Goal: Navigation & Orientation: Understand site structure

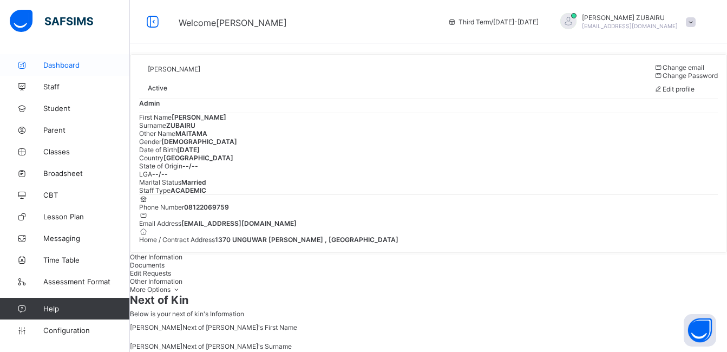
click at [61, 67] on span "Dashboard" at bounding box center [86, 65] width 87 height 9
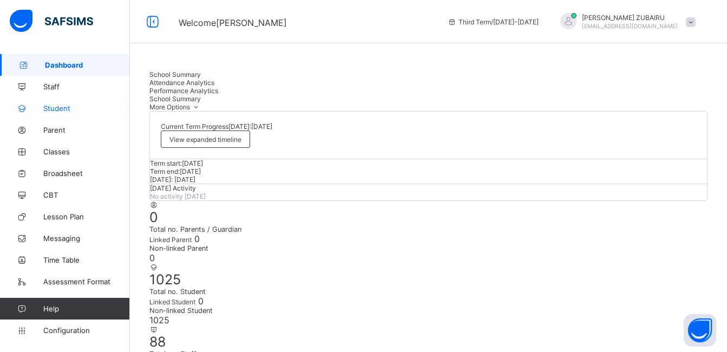
click at [56, 107] on span "Student" at bounding box center [86, 108] width 87 height 9
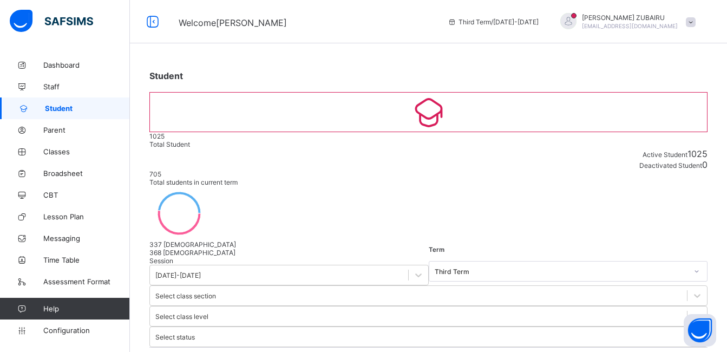
click at [413, 270] on icon at bounding box center [418, 275] width 11 height 11
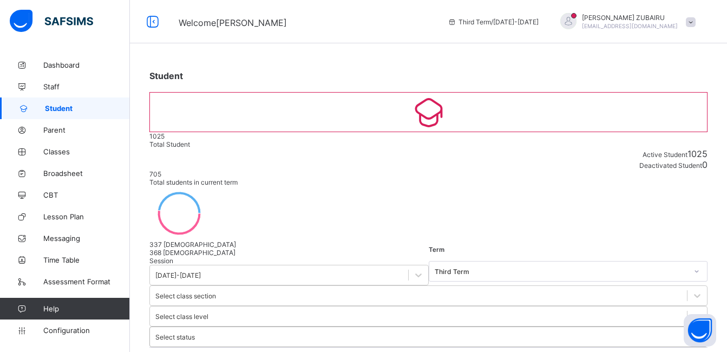
click at [688, 327] on div at bounding box center [697, 336] width 19 height 19
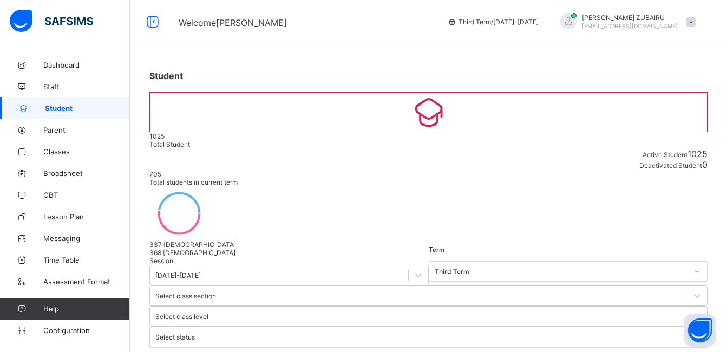
click at [501, 80] on div "Student" at bounding box center [428, 75] width 558 height 11
click at [60, 131] on span "Parent" at bounding box center [86, 130] width 87 height 9
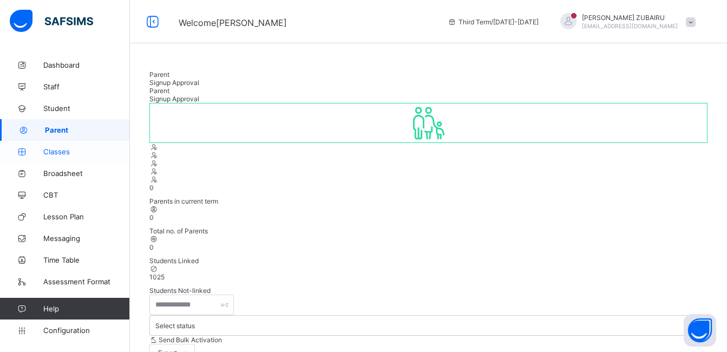
click at [57, 150] on span "Classes" at bounding box center [86, 151] width 87 height 9
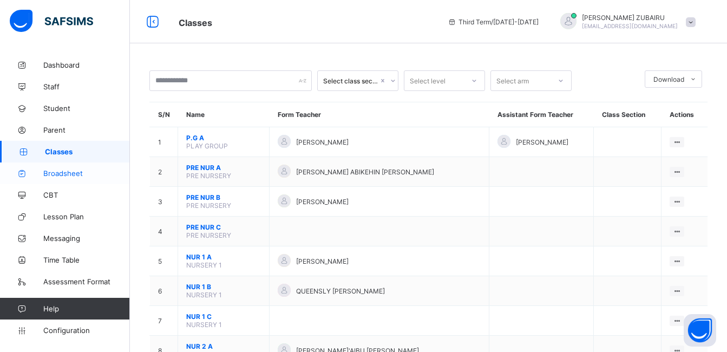
click at [61, 173] on span "Broadsheet" at bounding box center [86, 173] width 87 height 9
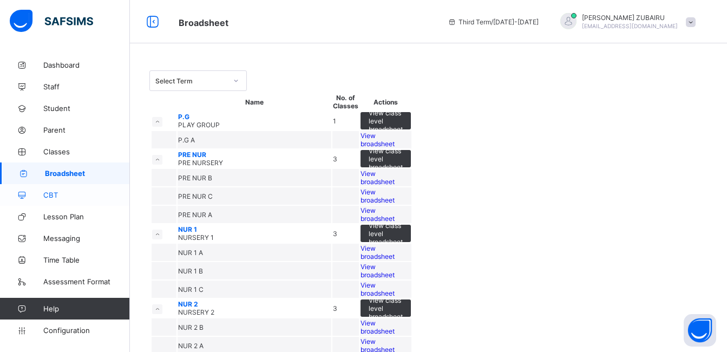
click at [53, 192] on span "CBT" at bounding box center [86, 195] width 87 height 9
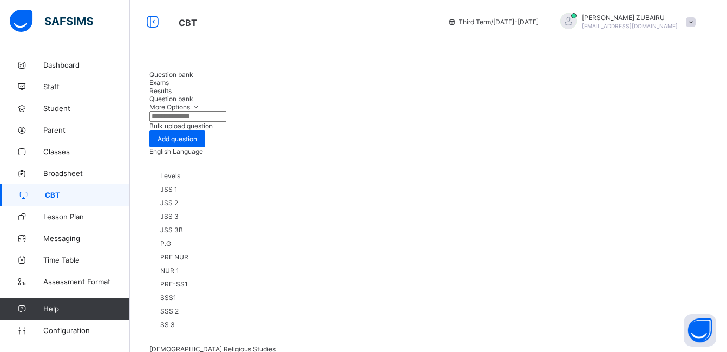
click at [169, 80] on span "Exams" at bounding box center [158, 83] width 19 height 8
click at [172, 87] on span "Results" at bounding box center [160, 91] width 22 height 8
click at [189, 79] on span "Question bank" at bounding box center [171, 74] width 44 height 8
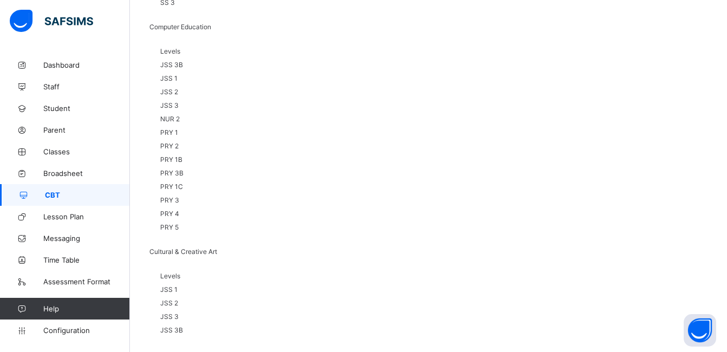
scroll to position [643, 0]
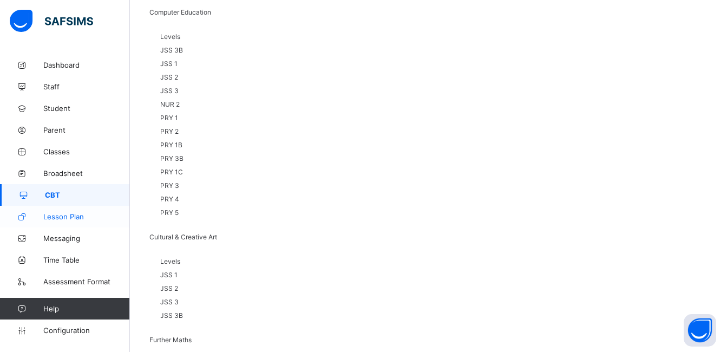
click at [78, 215] on span "Lesson Plan" at bounding box center [86, 216] width 87 height 9
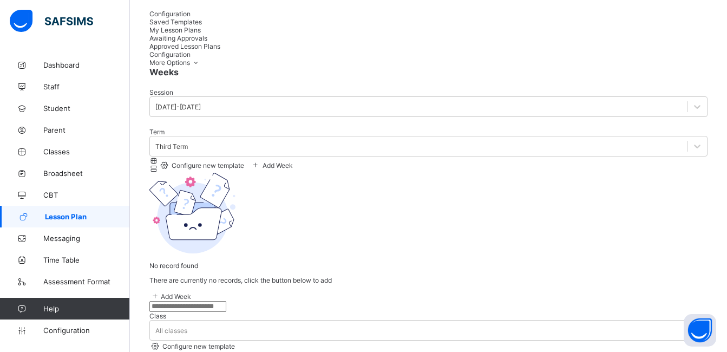
scroll to position [113, 0]
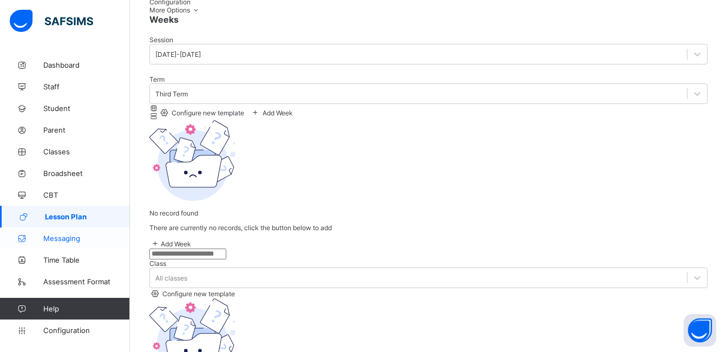
click at [63, 238] on span "Messaging" at bounding box center [86, 238] width 87 height 9
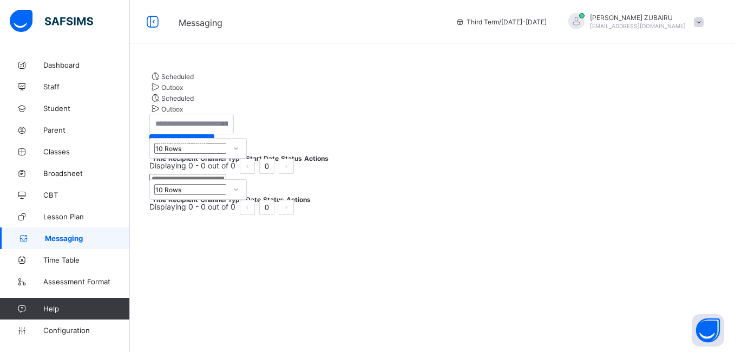
click at [167, 163] on th "Title" at bounding box center [159, 158] width 15 height 9
click at [183, 91] on span "Outbox" at bounding box center [172, 87] width 22 height 8
click at [187, 81] on span "Scheduled" at bounding box center [177, 77] width 32 height 8
click at [71, 261] on span "Time Table" at bounding box center [86, 260] width 87 height 9
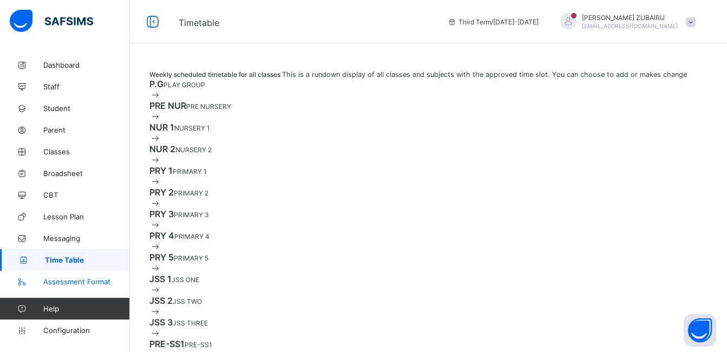
click at [71, 280] on span "Assessment Format" at bounding box center [86, 281] width 87 height 9
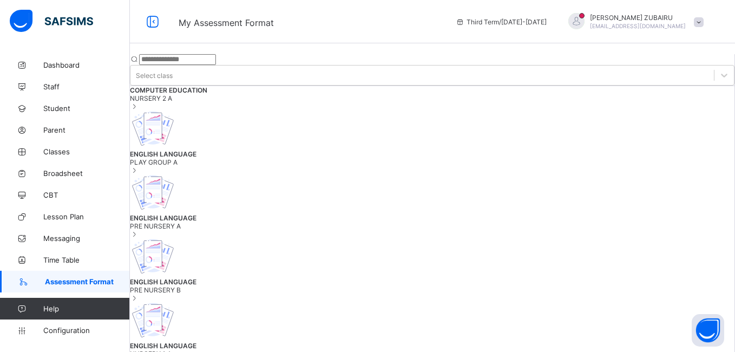
click at [66, 309] on span "Help" at bounding box center [86, 308] width 86 height 9
click at [62, 333] on span "Configuration" at bounding box center [86, 330] width 86 height 9
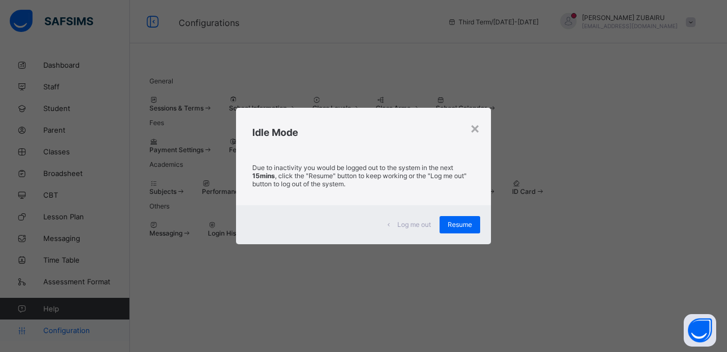
scroll to position [72, 0]
click at [461, 226] on span "Resume" at bounding box center [460, 224] width 24 height 8
click at [461, 227] on span "Resume" at bounding box center [460, 224] width 24 height 8
